Goal: Find specific page/section: Find specific page/section

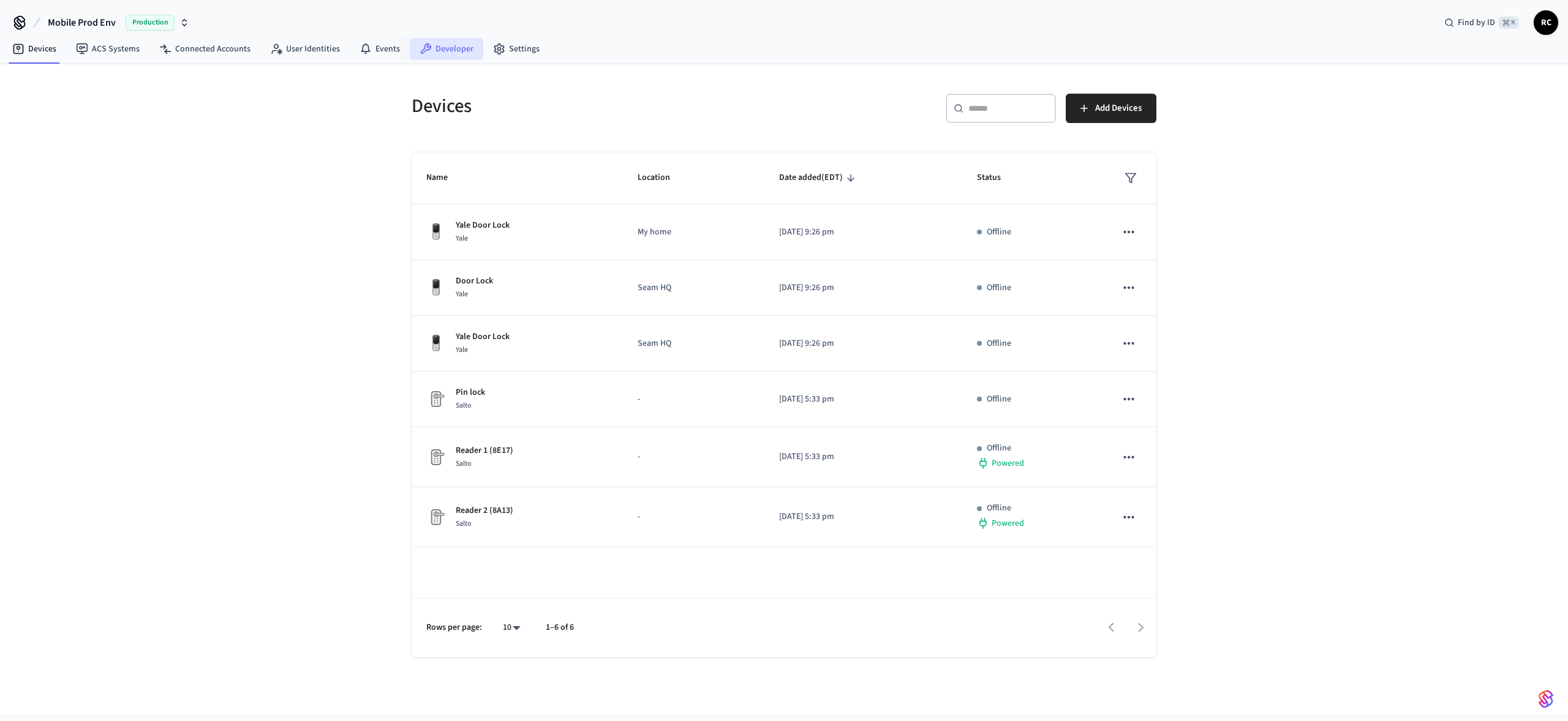
click at [426, 54] on icon at bounding box center [425, 49] width 12 height 12
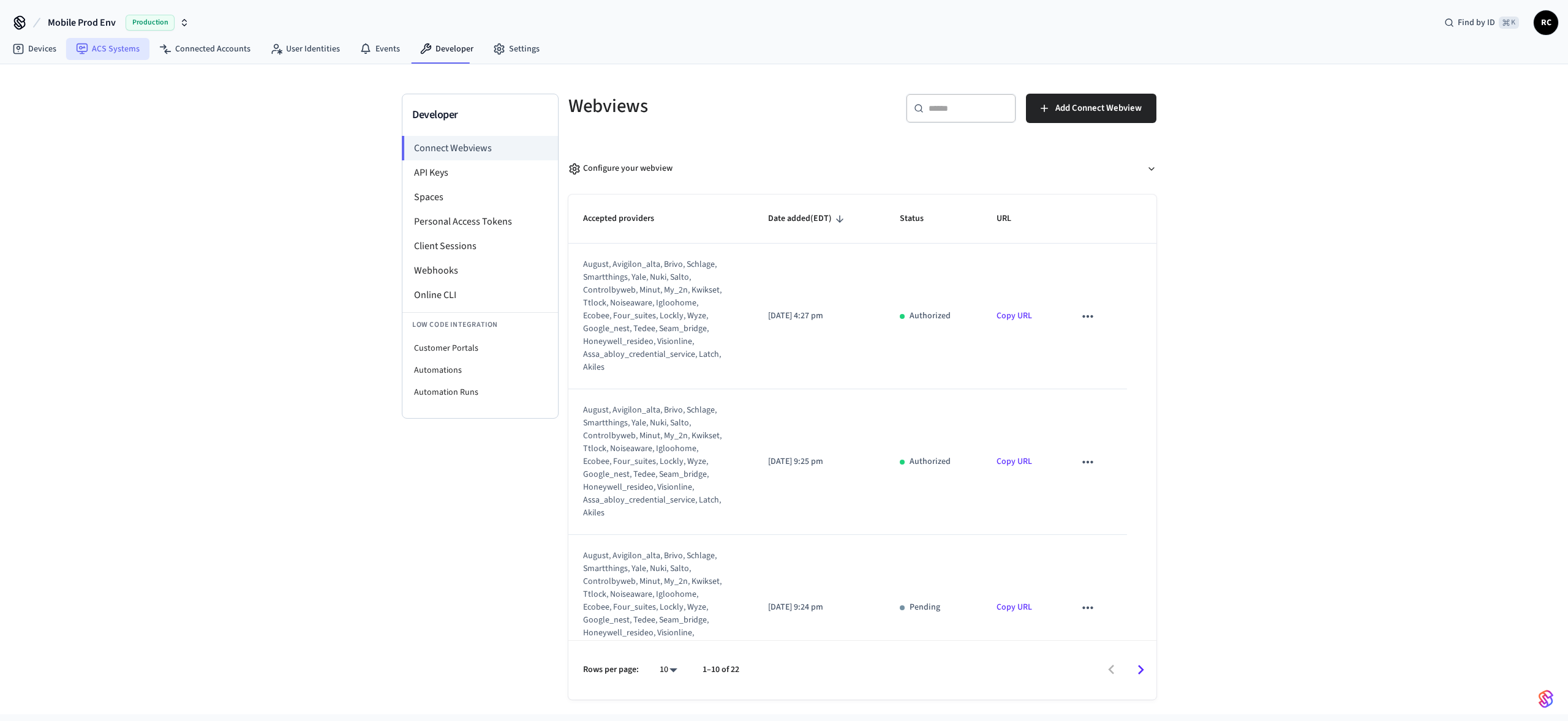
click at [115, 52] on link "ACS Systems" at bounding box center [108, 49] width 83 height 22
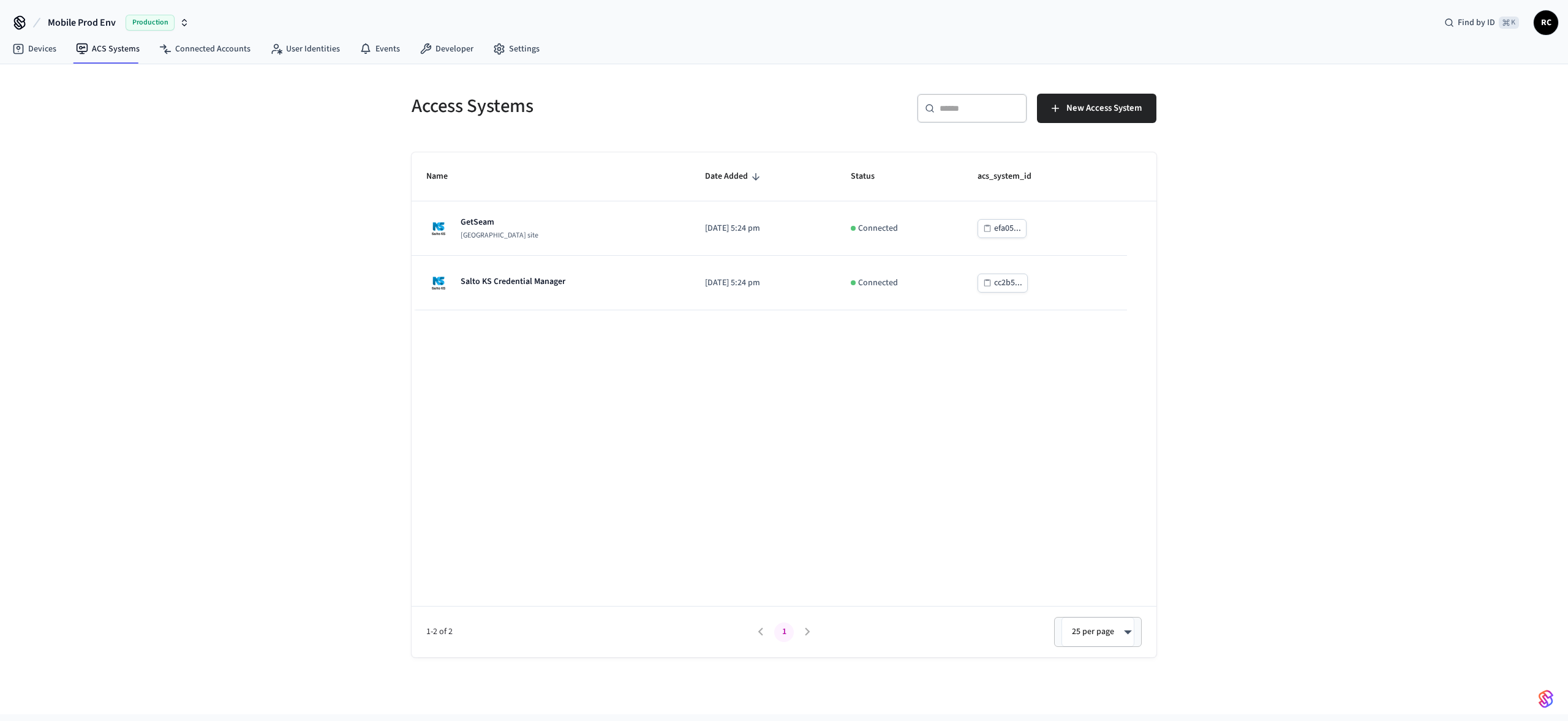
click at [319, 515] on div "Access Systems ​ ​ New Access System Name Date Added Status acs_system_id GetSe…" at bounding box center [784, 389] width 1568 height 650
click at [1349, 427] on div "Access Systems ​ ​ New Access System Name Date Added Status acs_system_id GetSe…" at bounding box center [784, 389] width 1568 height 650
click at [347, 589] on div "Access Systems ​ ​ New Access System Name Date Added Status acs_system_id GetSe…" at bounding box center [784, 389] width 1568 height 650
click at [350, 566] on div "Access Systems ​ ​ New Access System Name Date Added Status acs_system_id GetSe…" at bounding box center [784, 389] width 1568 height 650
click at [343, 563] on div "Access Systems ​ ​ New Access System Name Date Added Status acs_system_id GetSe…" at bounding box center [784, 389] width 1568 height 650
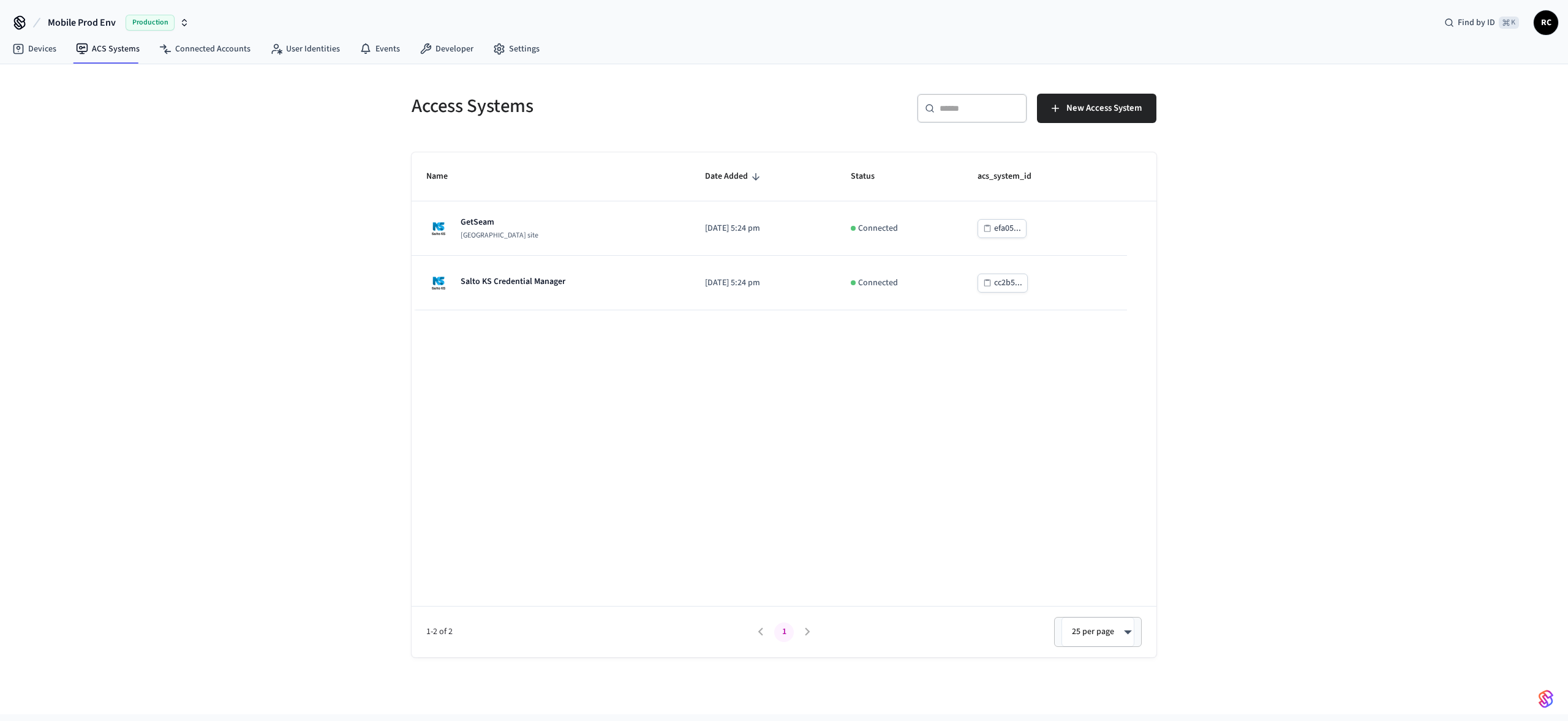
click at [415, 483] on div "Name Date Added Status acs_system_id GetSeam [GEOGRAPHIC_DATA] site [DATE] 5:24…" at bounding box center [784, 405] width 744 height 505
click at [891, 38] on div "Devices ACS Systems Connected Accounts User Identities Events Developer Settings" at bounding box center [784, 50] width 1568 height 29
